Goal: Share content: Share content

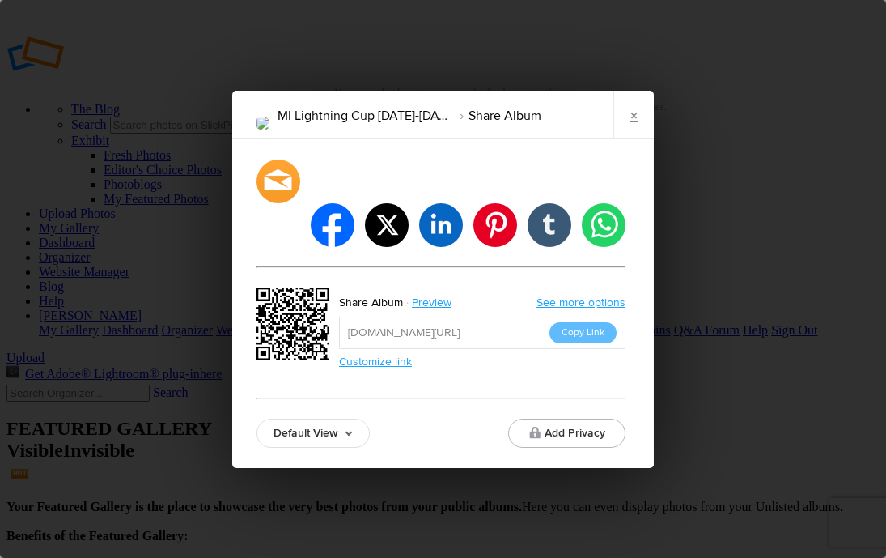
click at [635, 139] on link "×" at bounding box center [634, 115] width 40 height 49
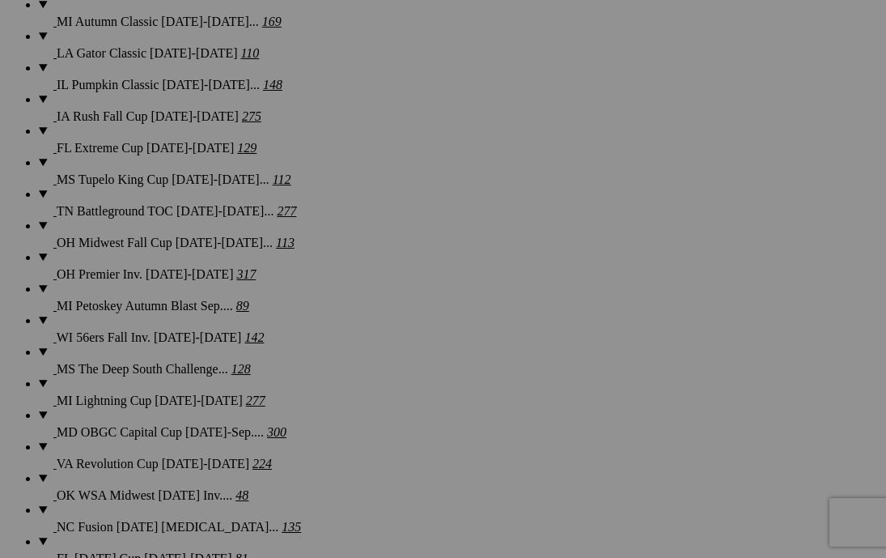
scroll to position [1409, 0]
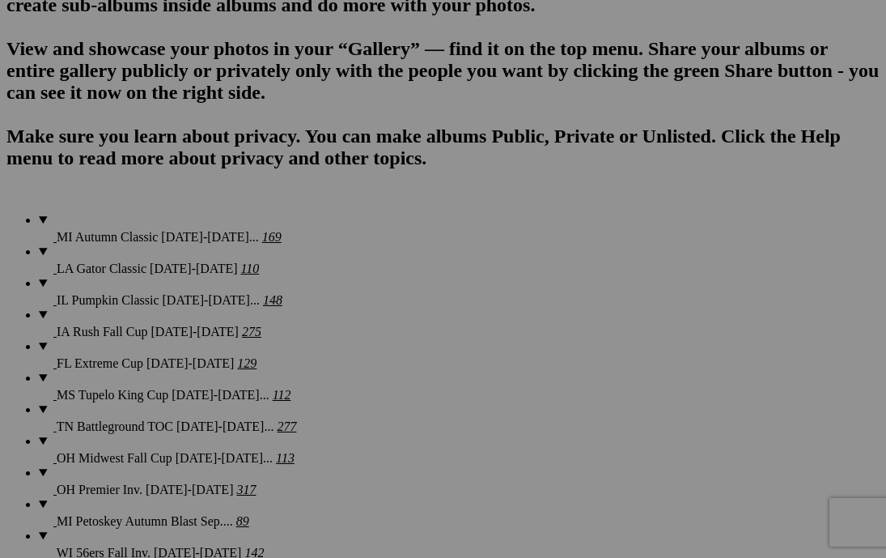
scroll to position [1192, 0]
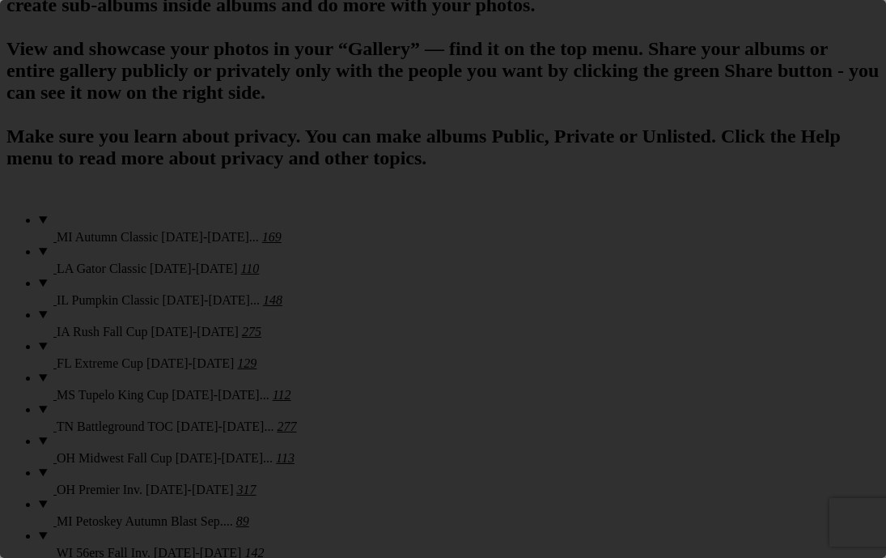
scroll to position [0, 0]
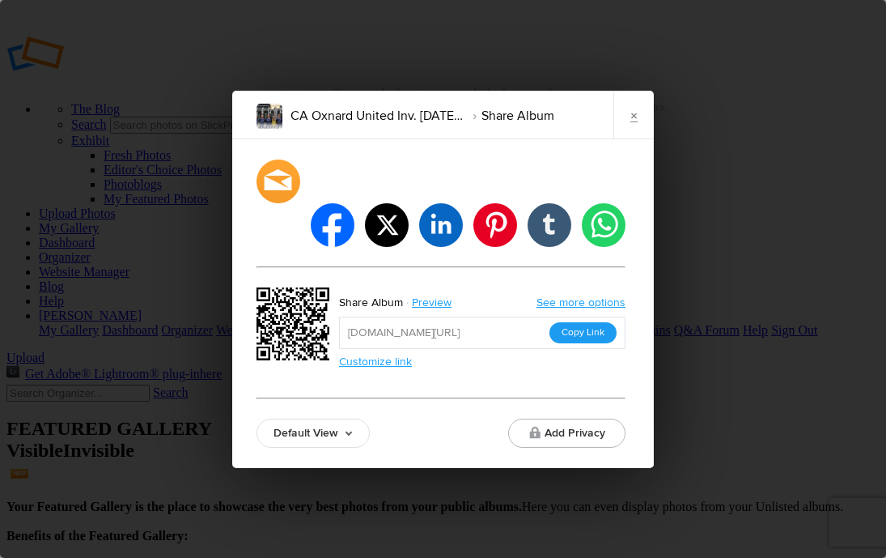
click at [596, 322] on button "Copy Link" at bounding box center [583, 332] width 67 height 21
